Goal: Navigation & Orientation: Find specific page/section

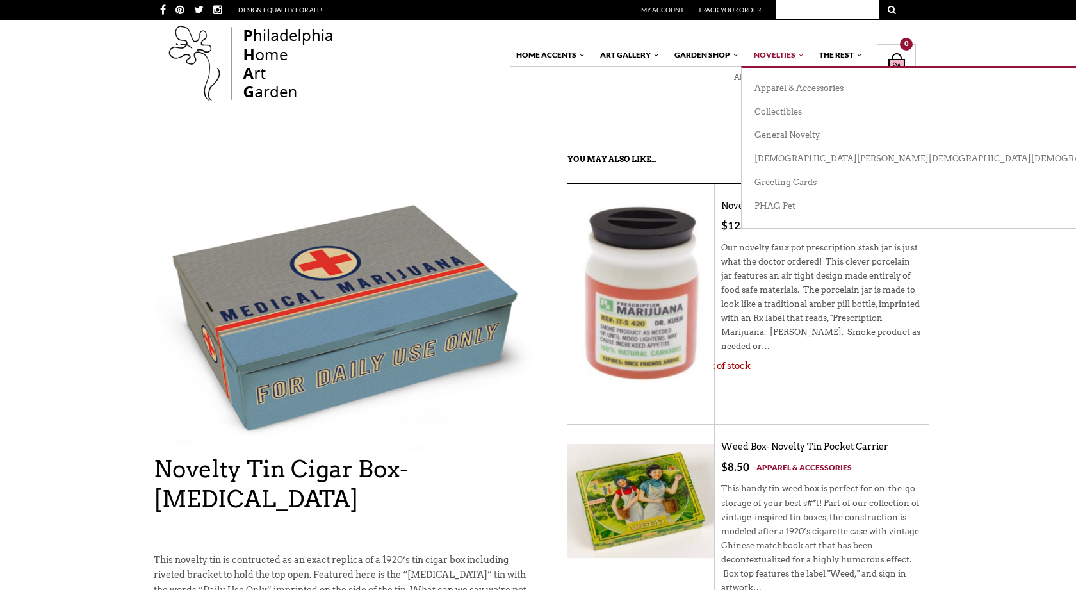
click at [760, 53] on link "Novelties" at bounding box center [776, 55] width 58 height 22
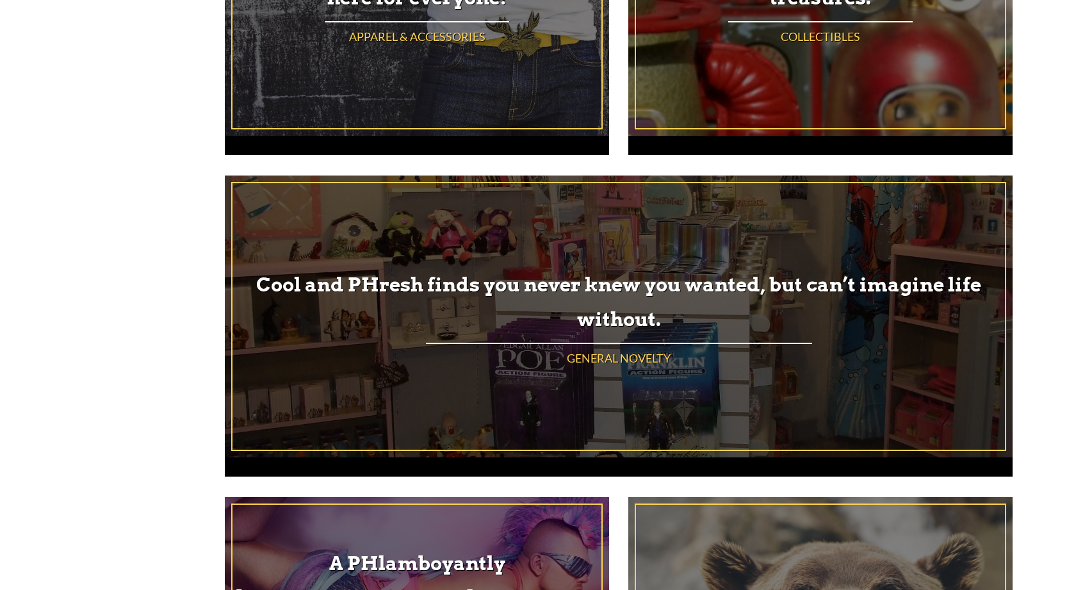
scroll to position [568, 0]
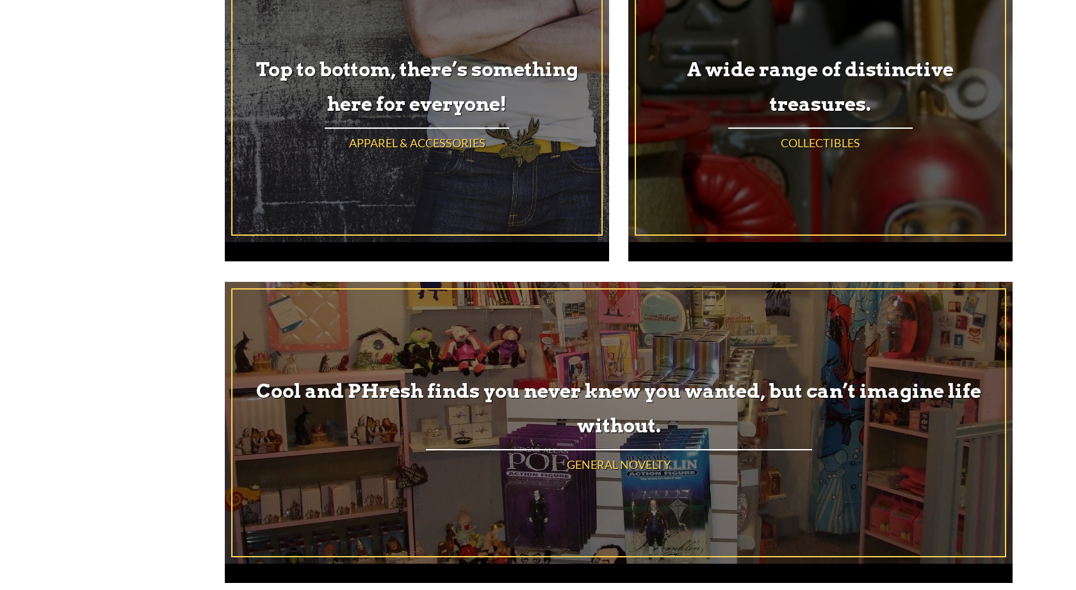
click at [795, 131] on div "A wide range of distinctive treasures. Collectibles" at bounding box center [820, 101] width 369 height 266
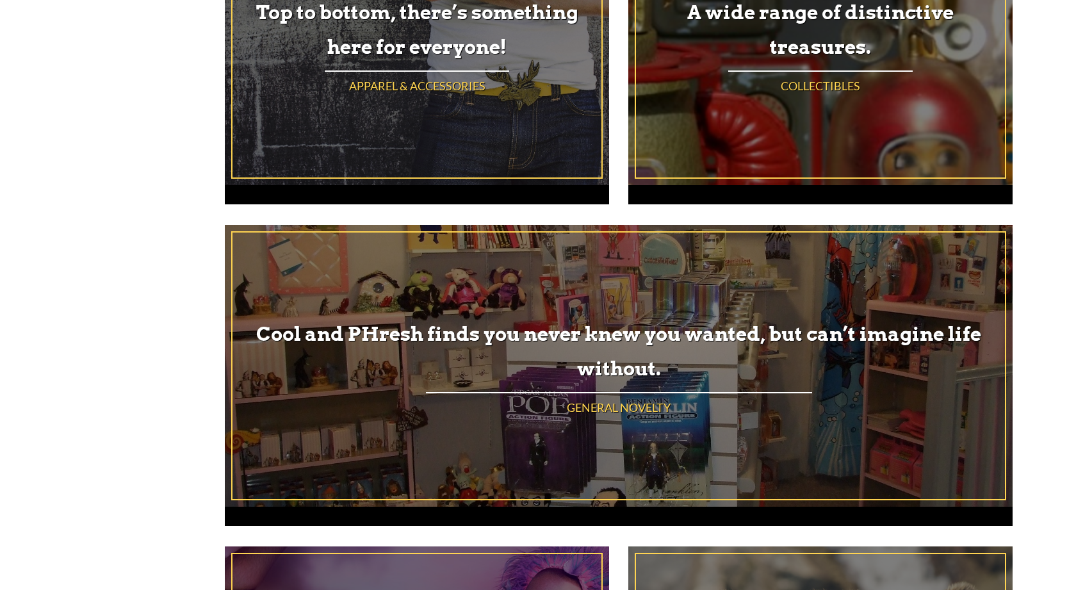
scroll to position [645, 0]
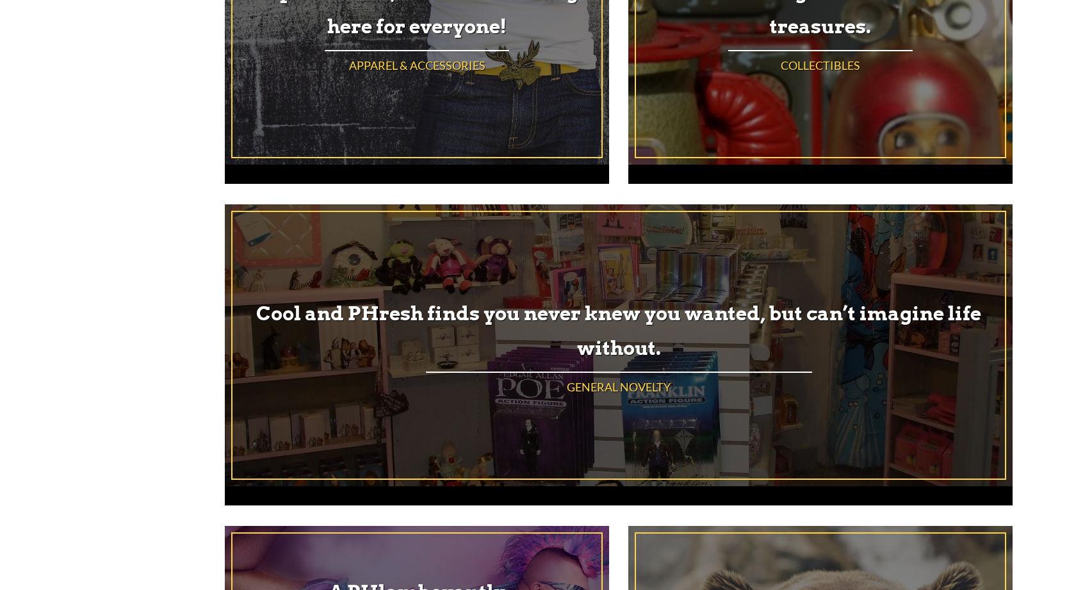
click at [593, 375] on div "Cool and PHresh finds you never knew you wanted, but can’t imagine life without…" at bounding box center [618, 345] width 772 height 266
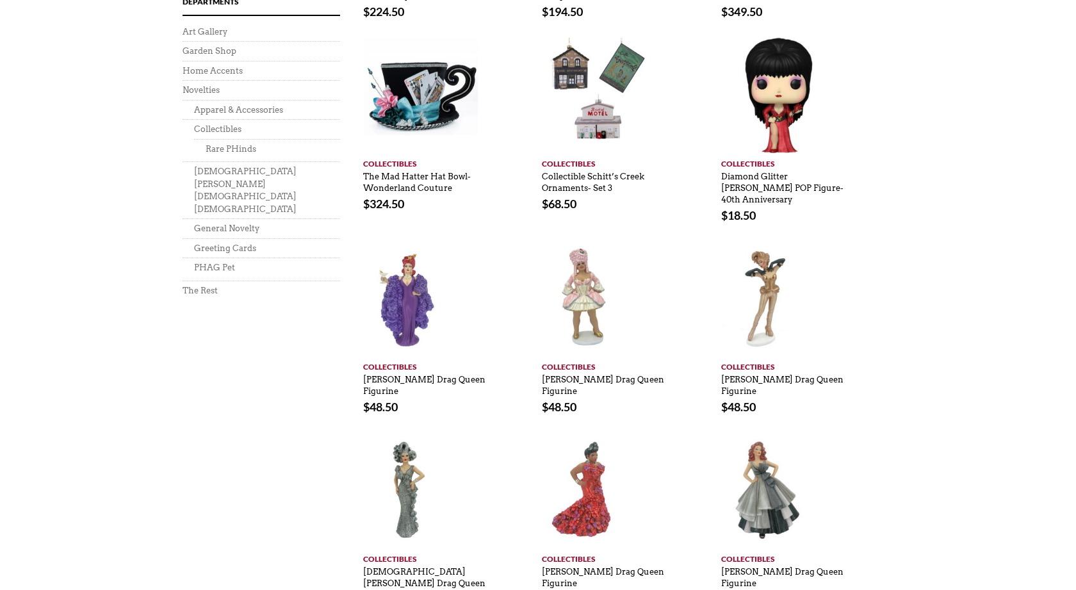
scroll to position [804, 0]
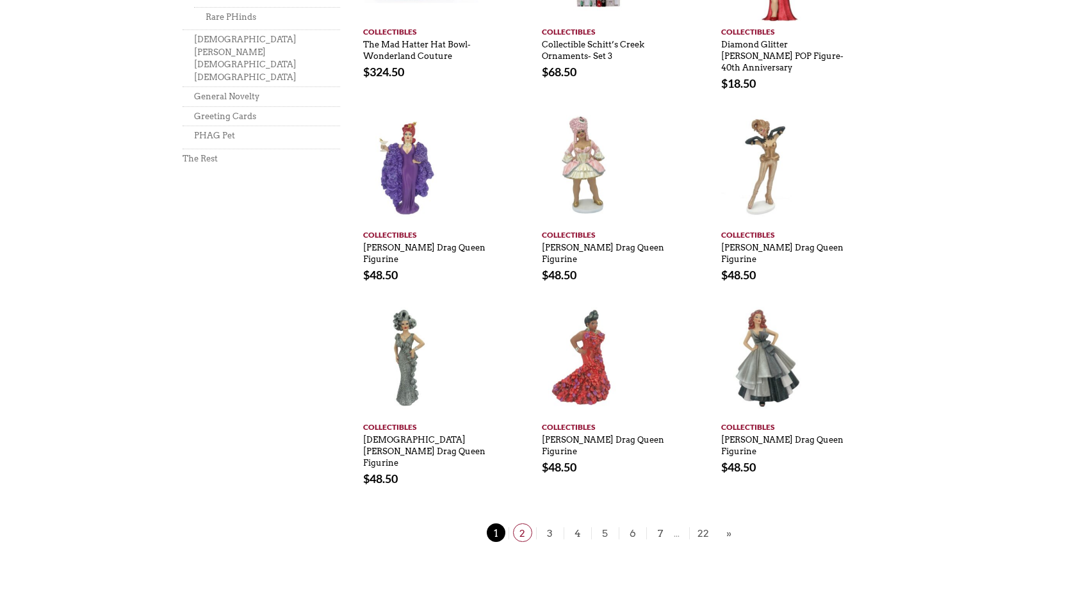
click at [528, 523] on span "2" at bounding box center [522, 532] width 19 height 19
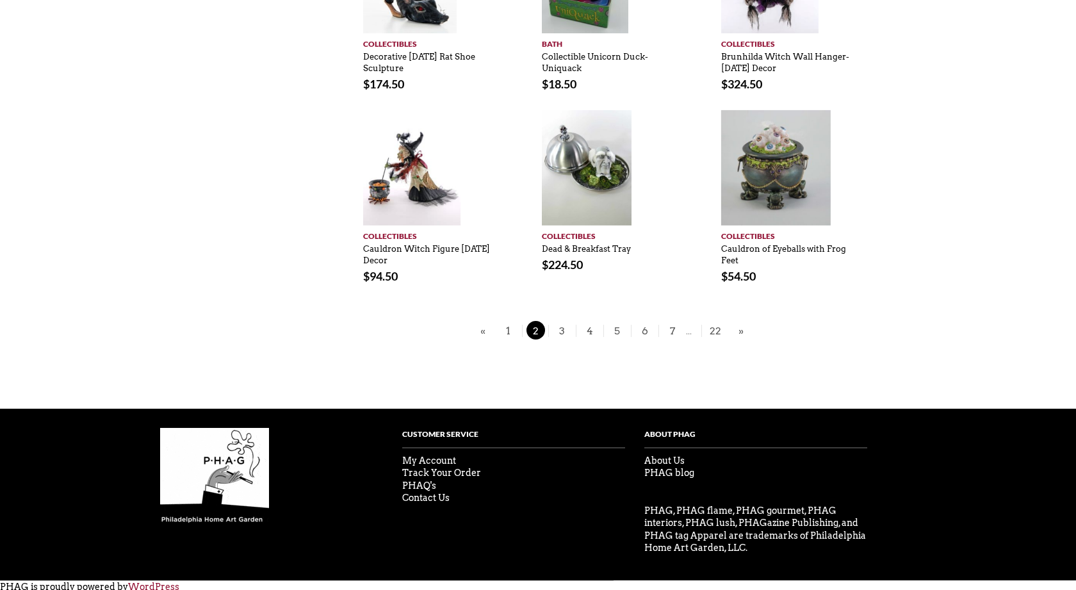
scroll to position [905, 0]
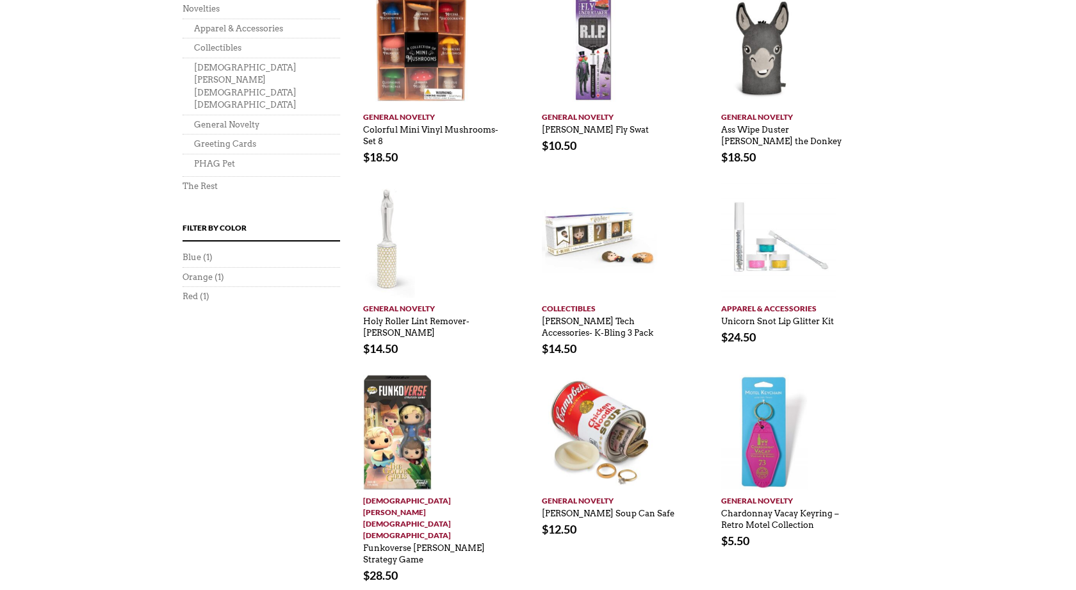
scroll to position [745, 0]
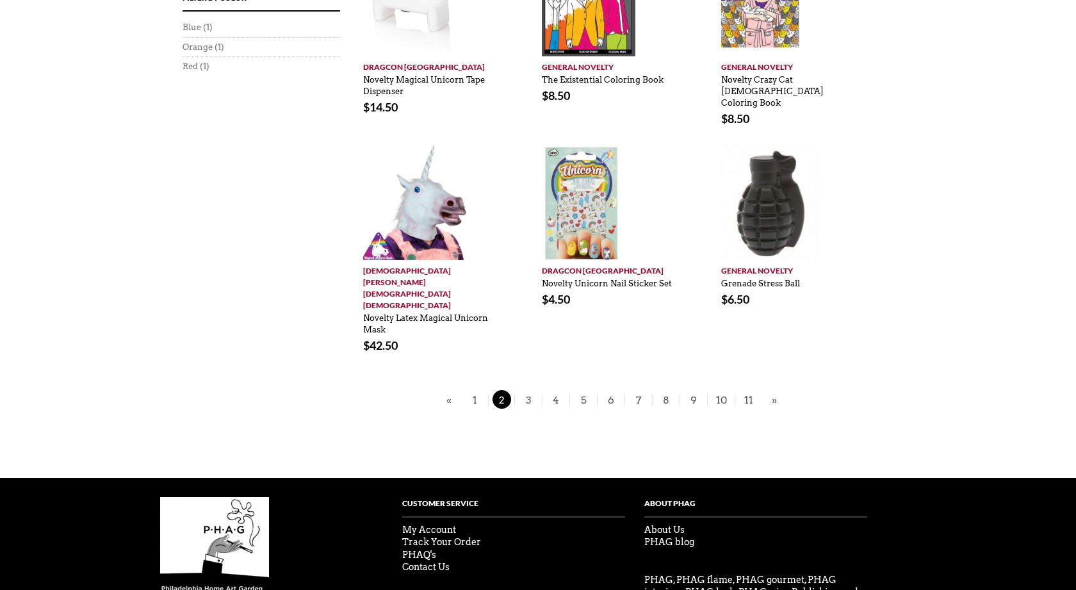
scroll to position [905, 0]
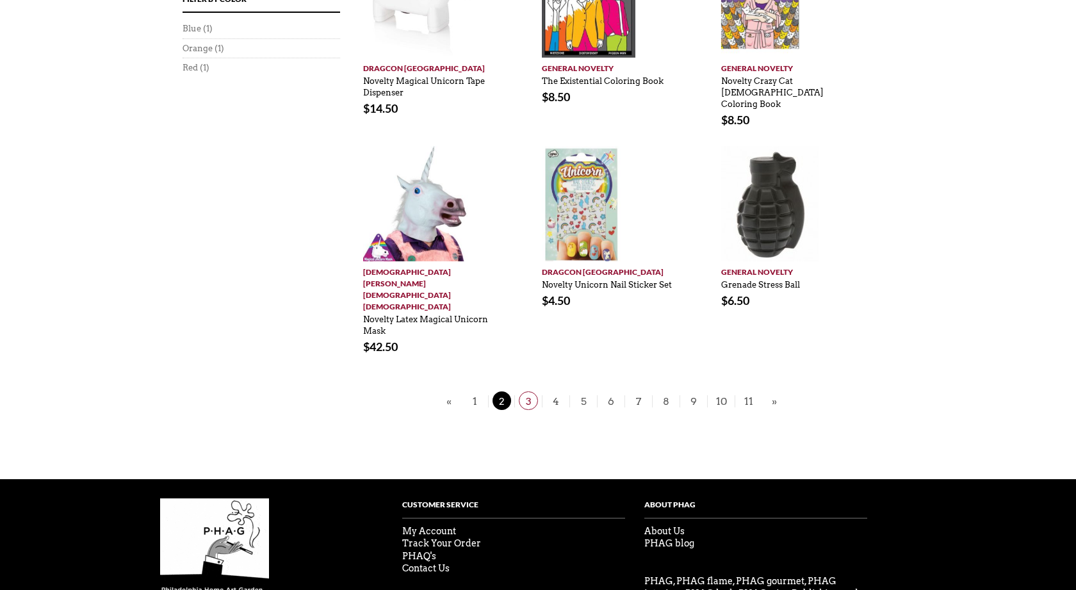
click at [532, 391] on span "3" at bounding box center [528, 400] width 19 height 19
